Goal: Transaction & Acquisition: Obtain resource

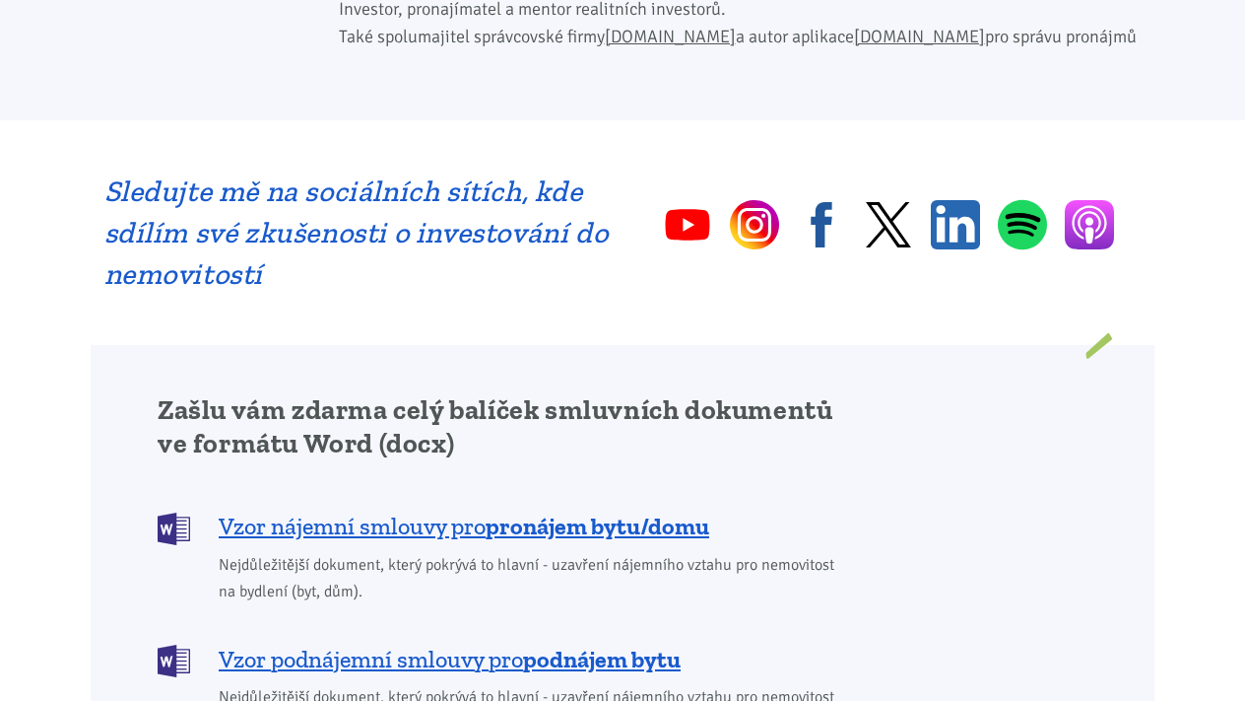
scroll to position [1279, 0]
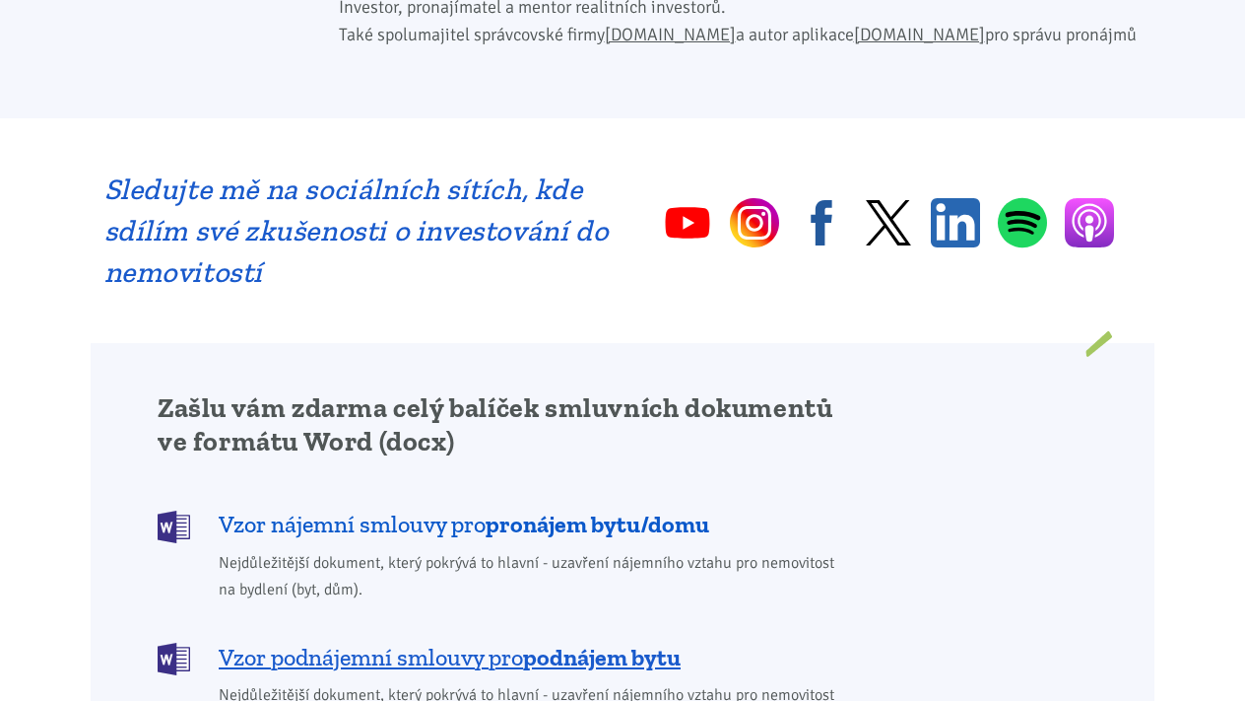
click at [435, 508] on span "Vzor nájemní smlouvy pro pronájem bytu/domu" at bounding box center [464, 524] width 491 height 32
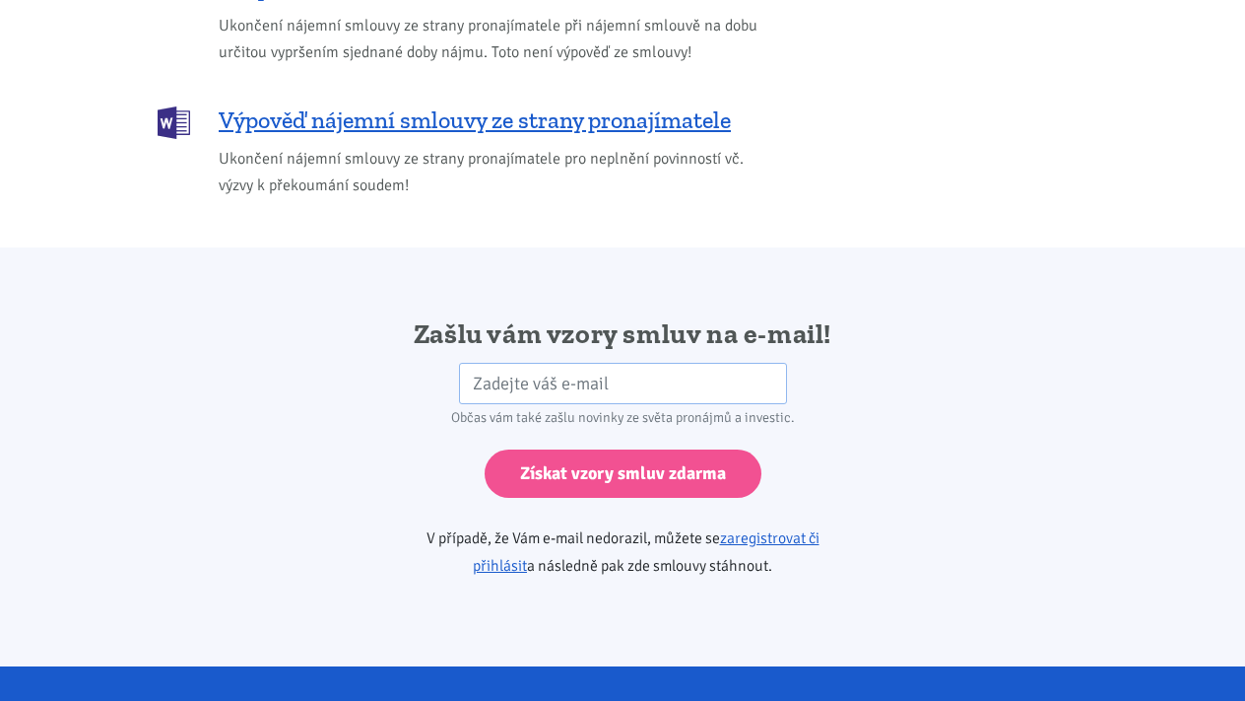
scroll to position [3049, 0]
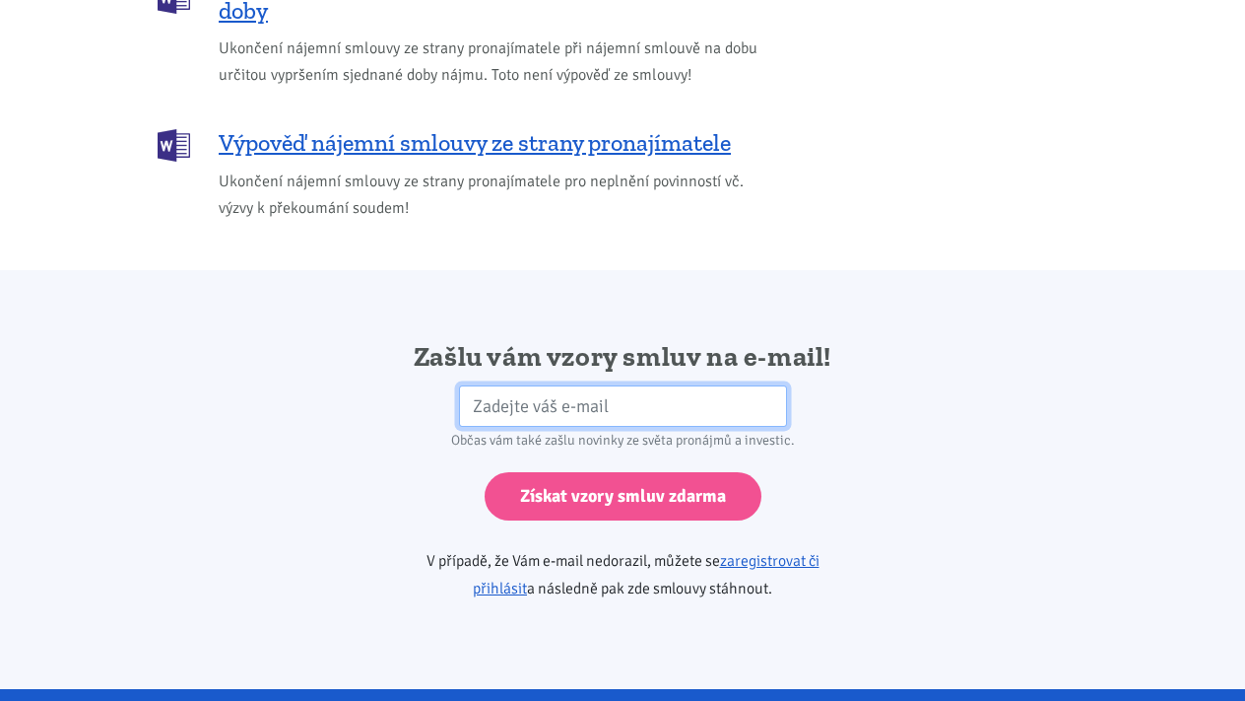
click at [491, 385] on input "email" at bounding box center [623, 406] width 328 height 42
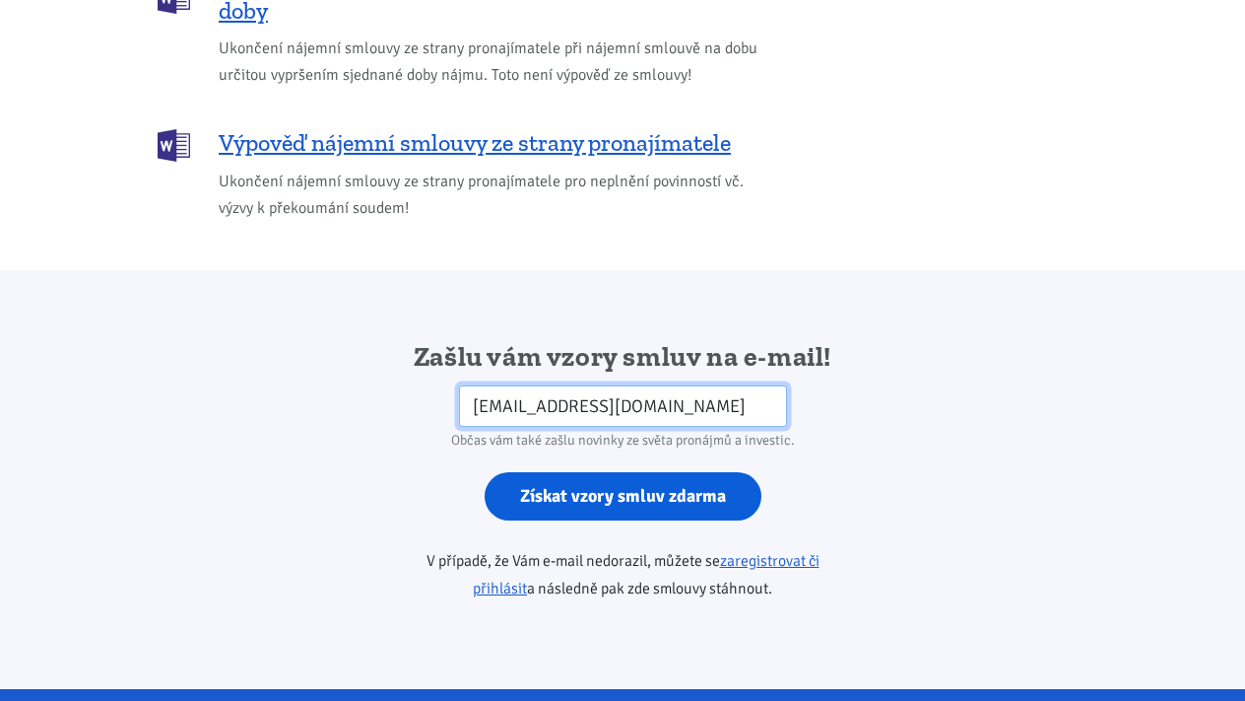
type input "[EMAIL_ADDRESS][DOMAIN_NAME]"
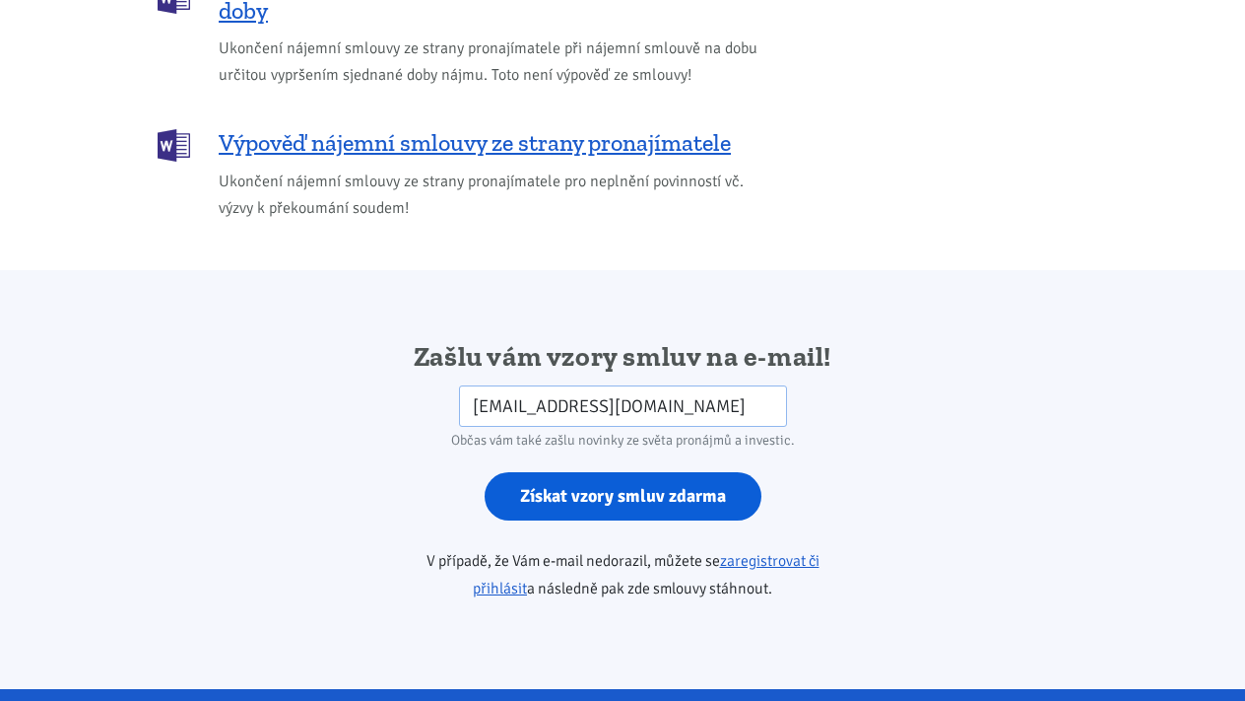
click at [564, 472] on input "Získat vzory smluv zdarma" at bounding box center [623, 496] width 277 height 48
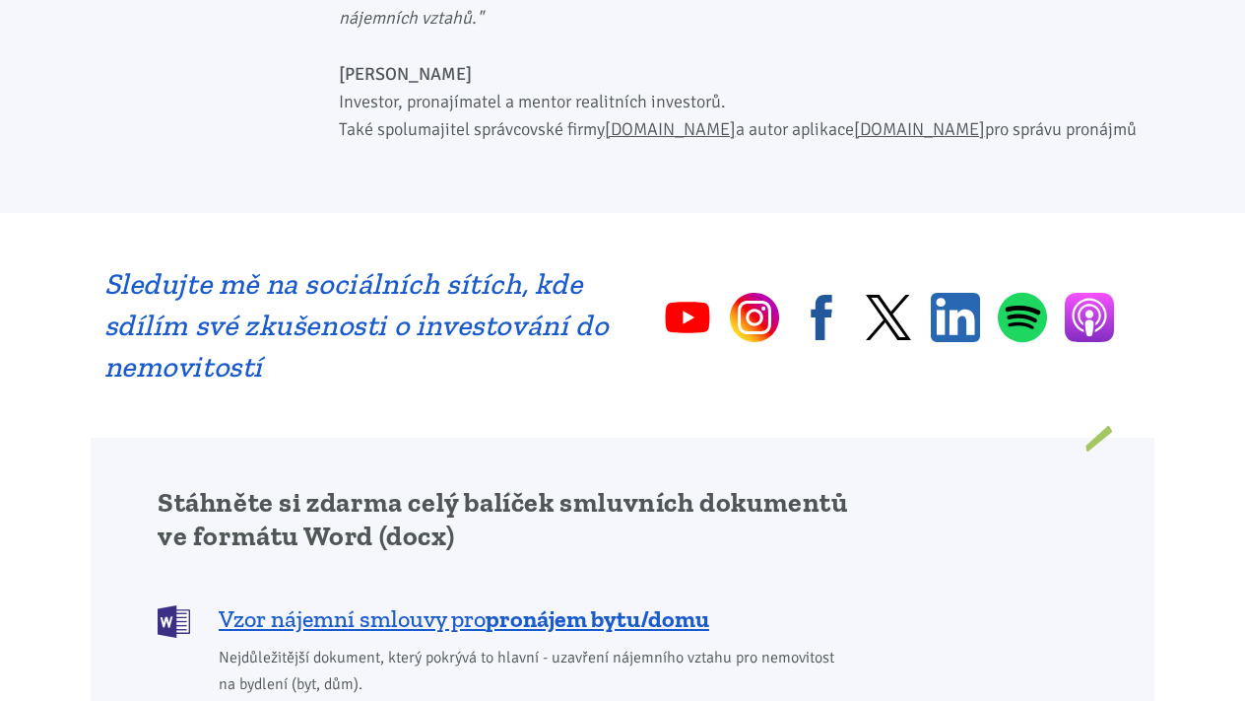
scroll to position [1253, 0]
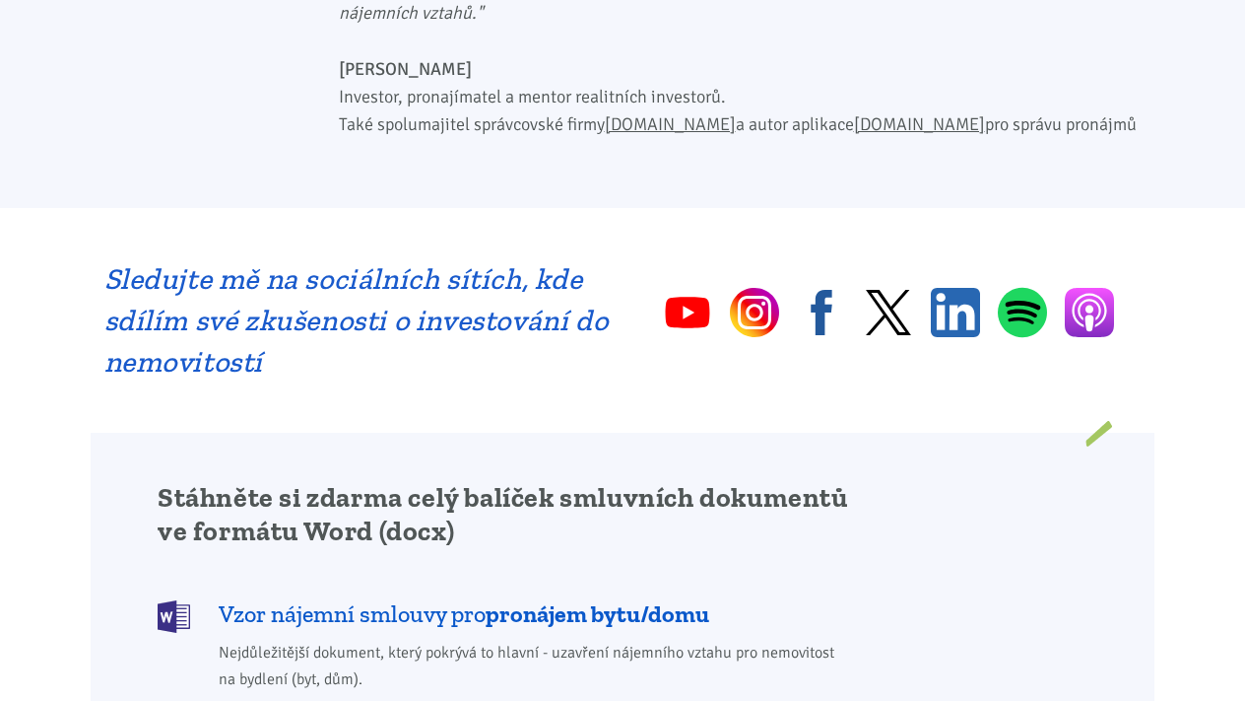
click at [557, 599] on b "pronájem bytu/domu" at bounding box center [598, 613] width 224 height 29
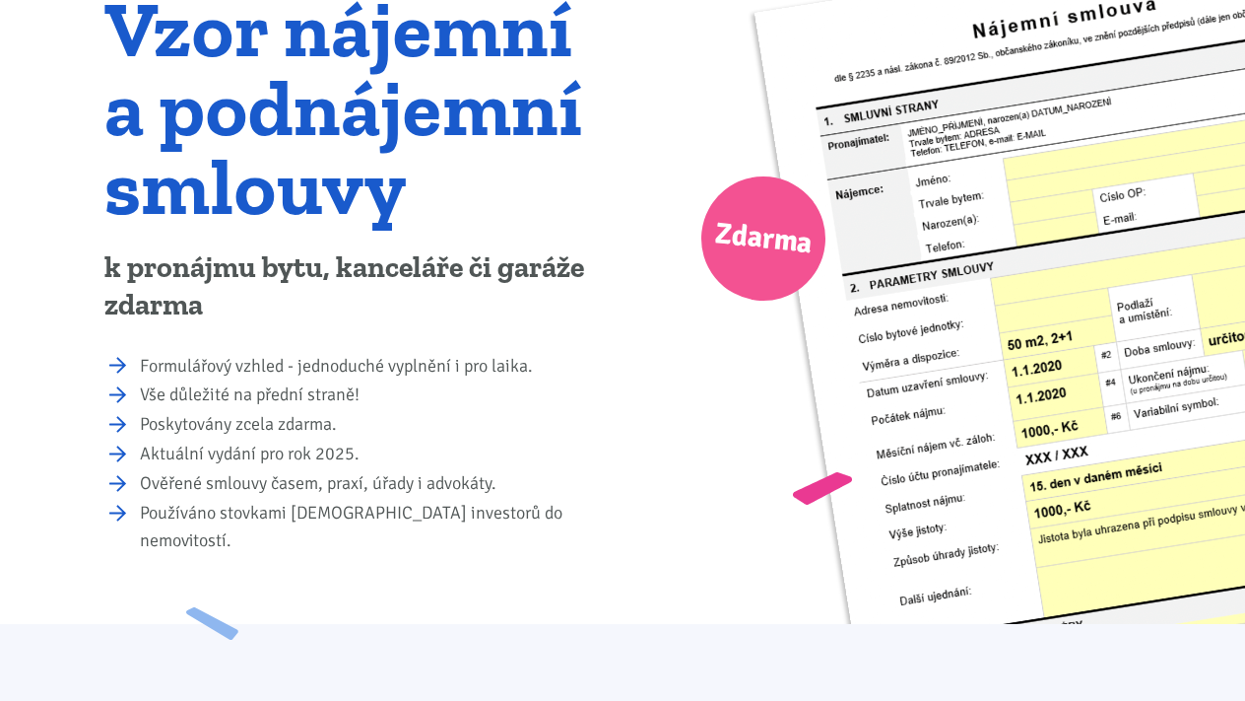
scroll to position [304, 0]
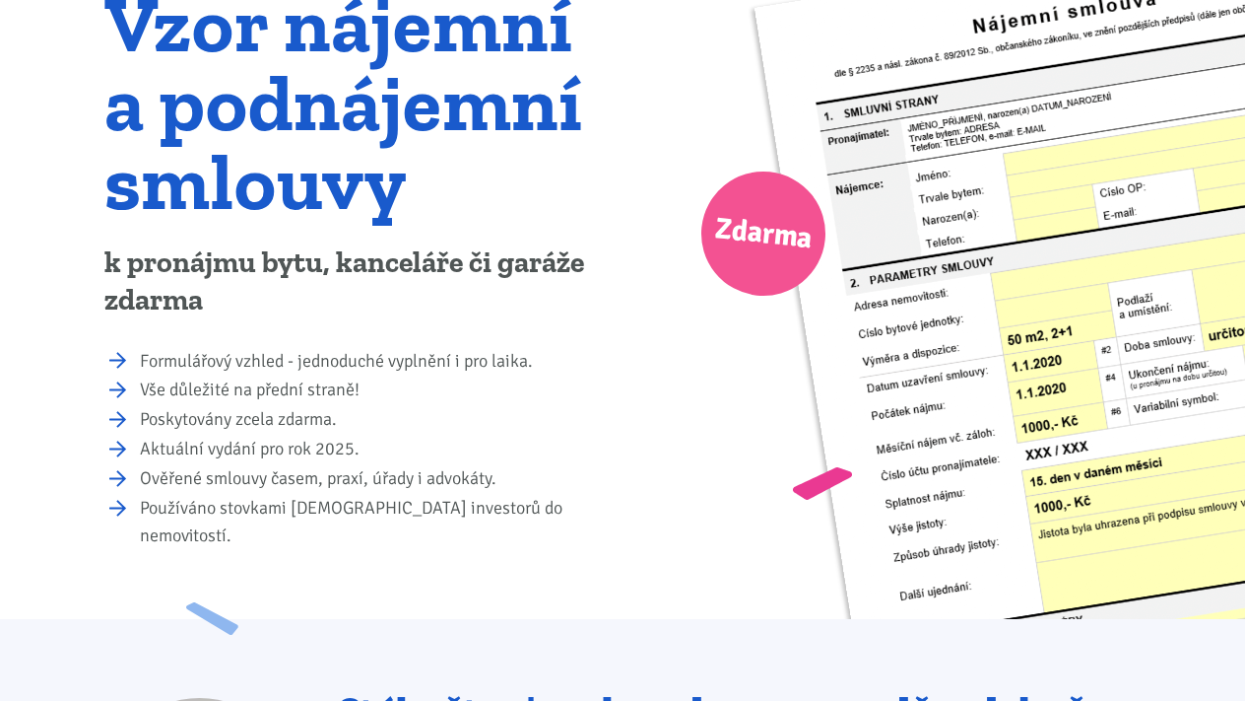
click at [772, 222] on span "Zdarma" at bounding box center [763, 234] width 102 height 62
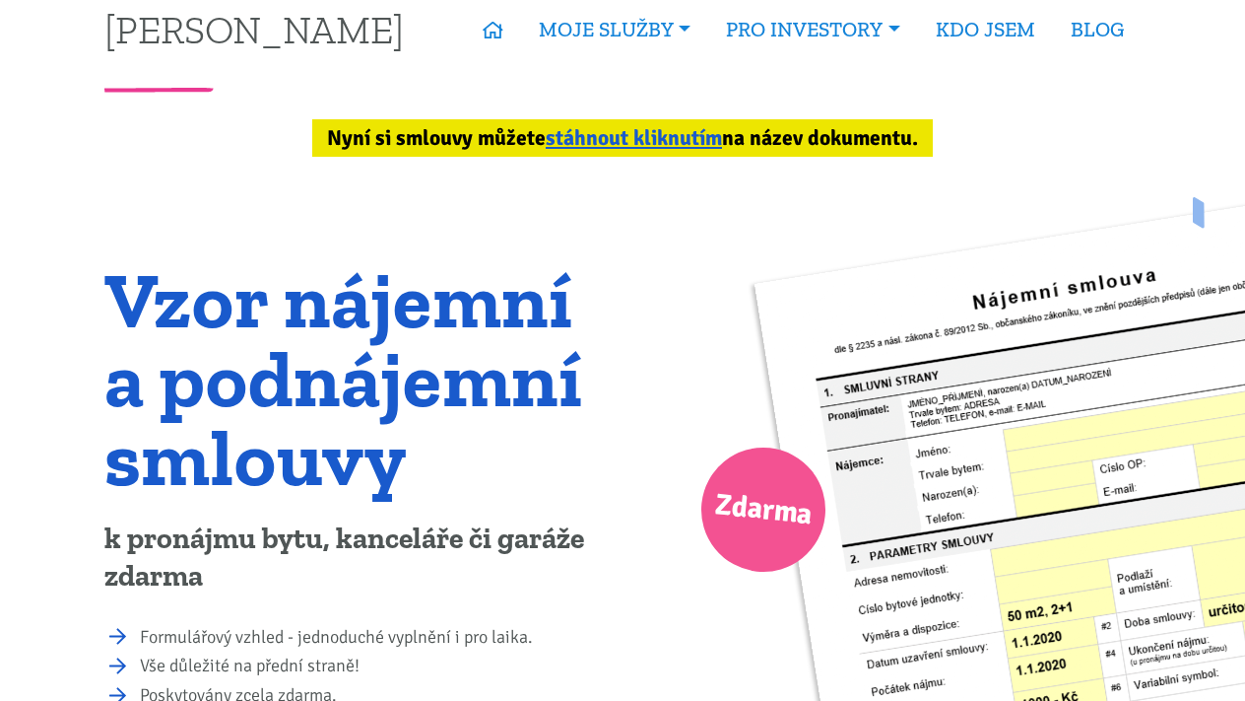
scroll to position [29, 0]
click at [618, 142] on link "stáhnout kliknutím" at bounding box center [634, 138] width 176 height 26
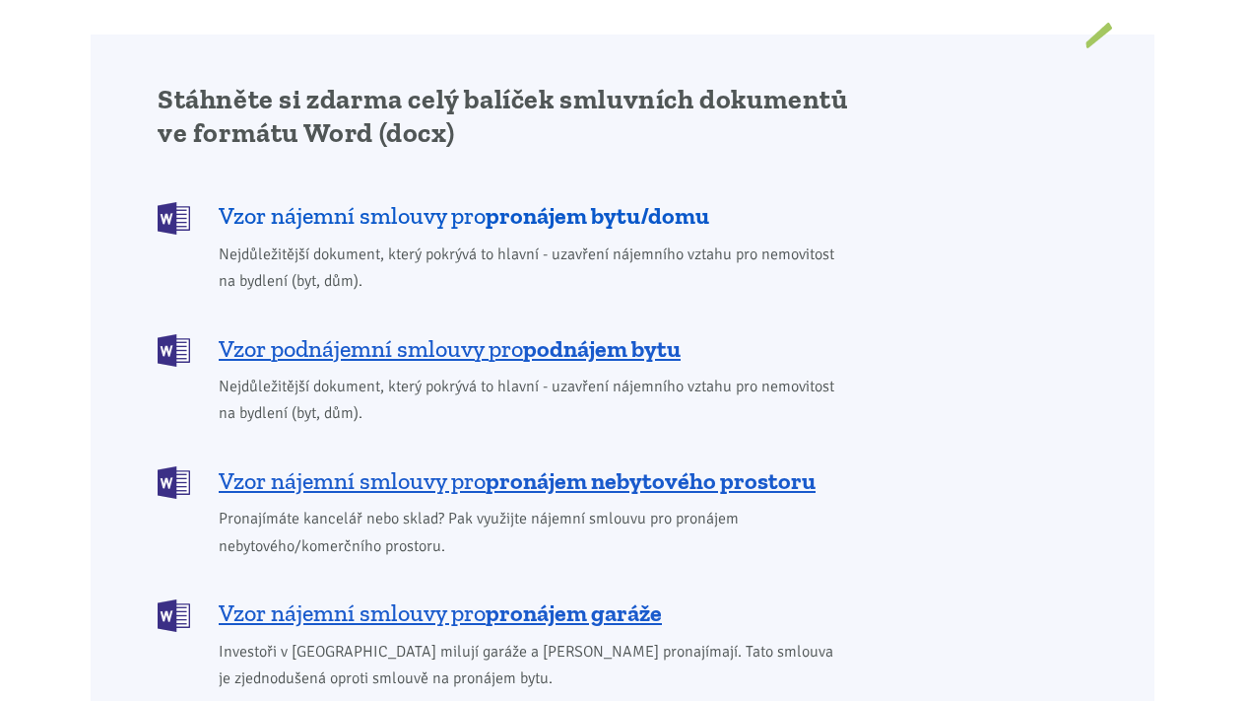
click at [563, 201] on b "pronájem bytu/domu" at bounding box center [598, 215] width 224 height 29
click at [574, 201] on b "pronájem bytu/domu" at bounding box center [598, 215] width 224 height 29
